Goal: Task Accomplishment & Management: Manage account settings

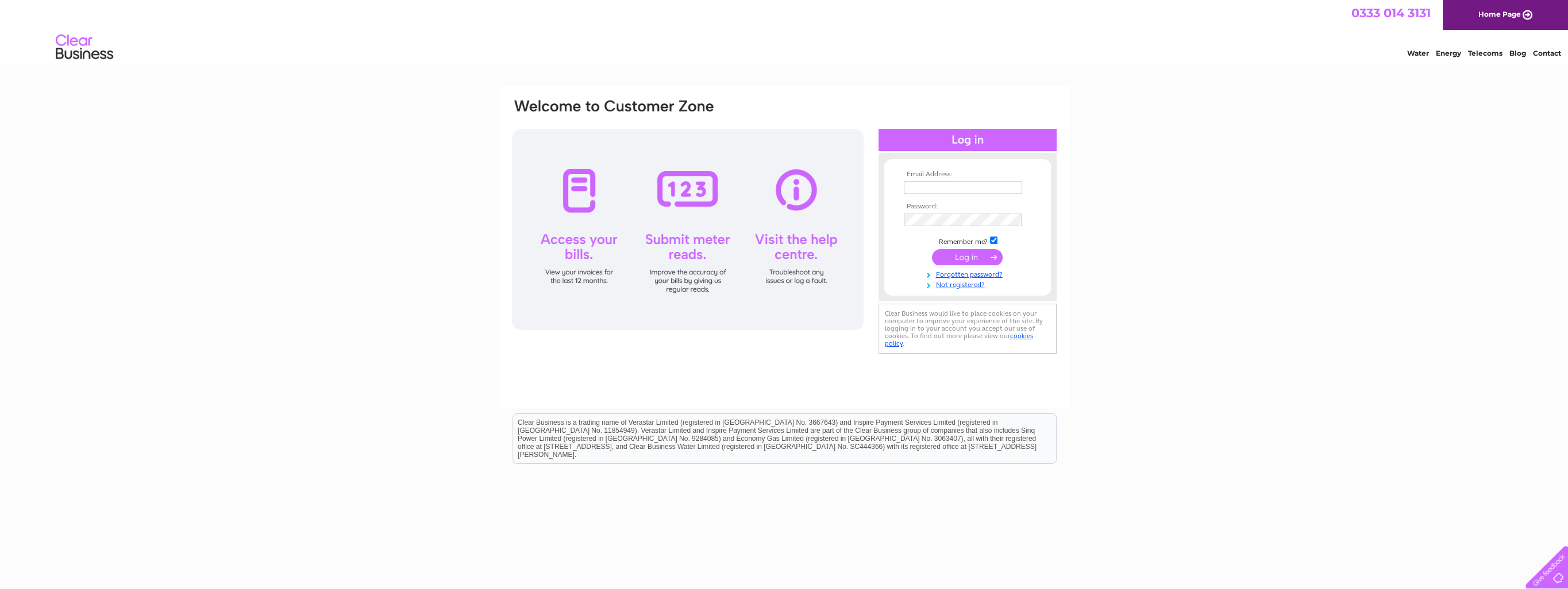
click at [929, 189] on input "text" at bounding box center [962, 187] width 118 height 13
type input "[PERSON_NAME][EMAIL_ADDRESS][DOMAIN_NAME]"
drag, startPoint x: 940, startPoint y: 277, endPoint x: 947, endPoint y: 280, distance: 7.6
click at [940, 277] on link "Forgotten password?" at bounding box center [968, 274] width 130 height 11
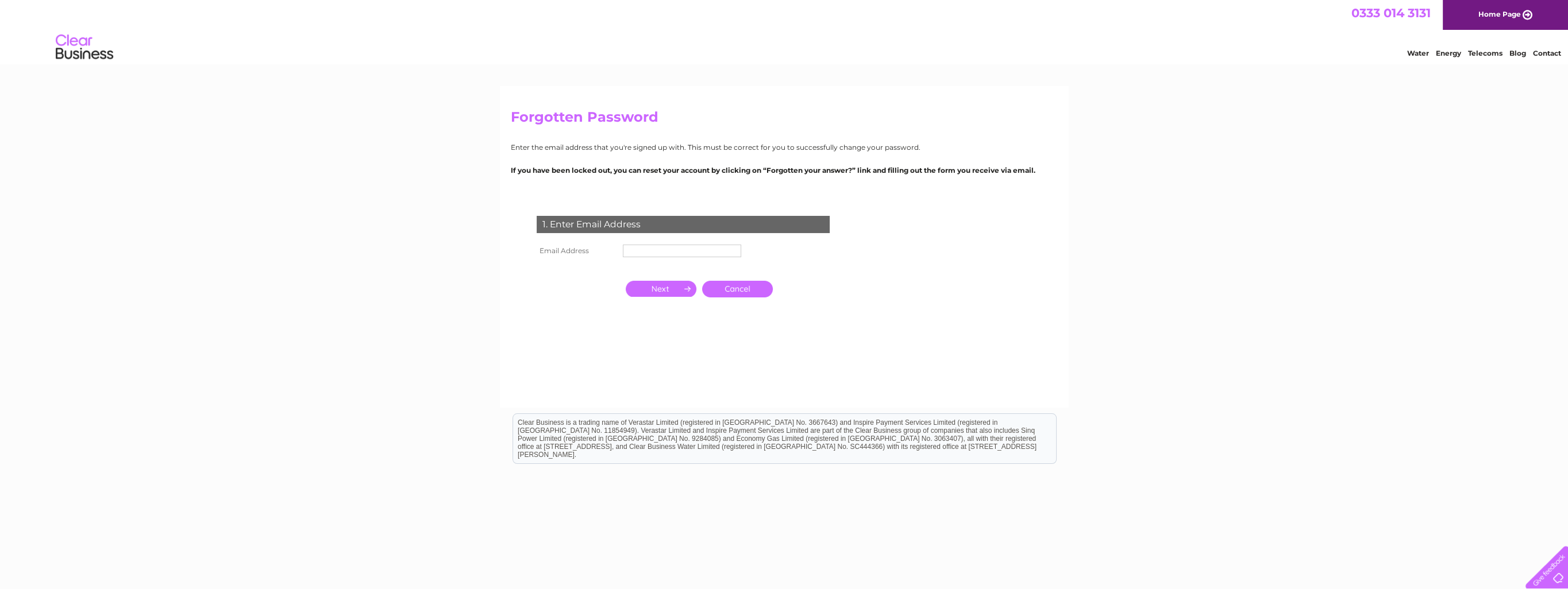
click at [646, 254] on input "text" at bounding box center [681, 251] width 118 height 13
type input "[PERSON_NAME][EMAIL_ADDRESS][DOMAIN_NAME]"
click at [676, 293] on input "button" at bounding box center [661, 290] width 71 height 16
